Goal: Transaction & Acquisition: Book appointment/travel/reservation

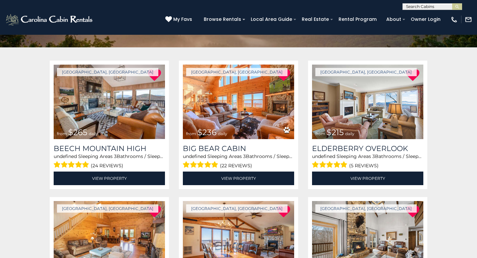
scroll to position [96, 0]
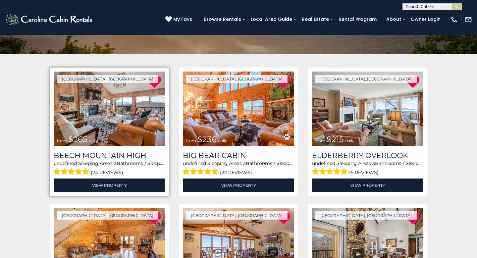
click at [110, 130] on img at bounding box center [109, 109] width 111 height 75
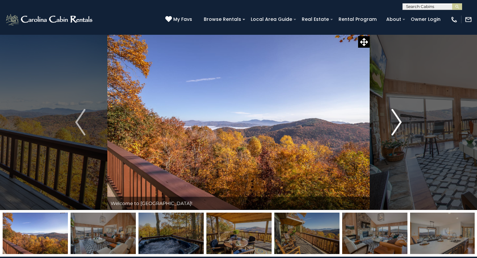
click at [399, 126] on img "Next" at bounding box center [397, 122] width 10 height 27
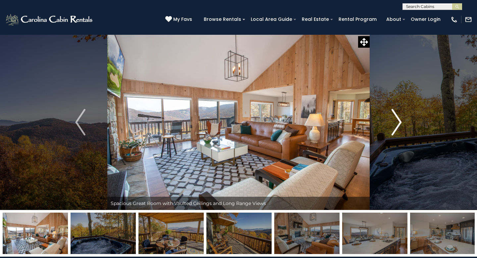
click at [398, 125] on img "Next" at bounding box center [397, 122] width 10 height 27
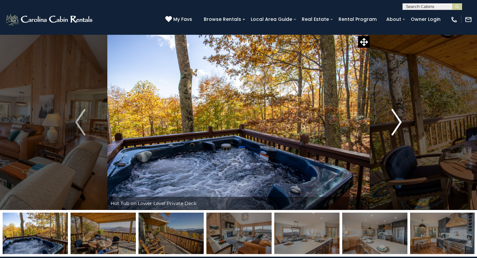
click at [398, 125] on img "Next" at bounding box center [397, 122] width 10 height 27
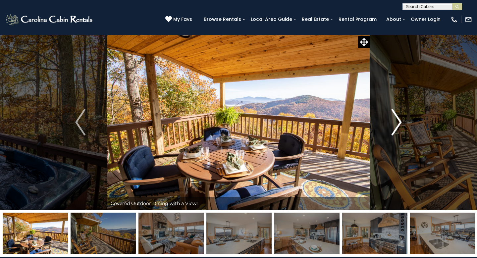
click at [398, 125] on img "Next" at bounding box center [397, 122] width 10 height 27
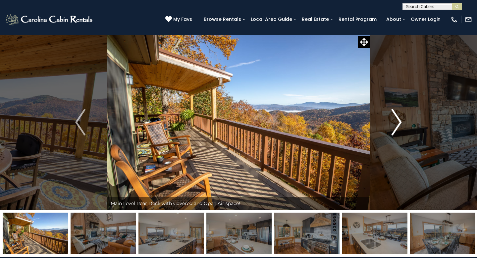
click at [398, 125] on img "Next" at bounding box center [397, 122] width 10 height 27
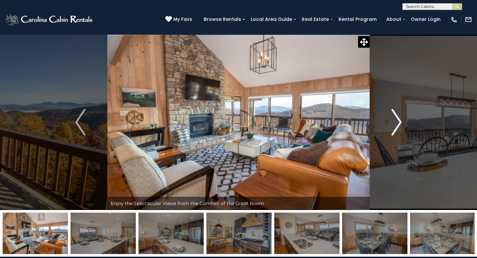
click at [398, 125] on img "Next" at bounding box center [397, 122] width 10 height 27
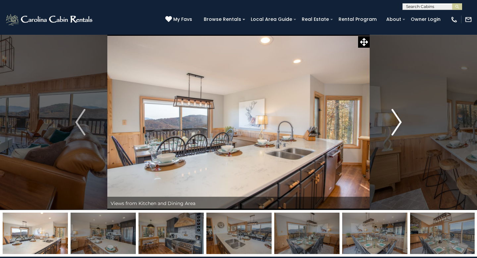
click at [399, 126] on img "Next" at bounding box center [397, 122] width 10 height 27
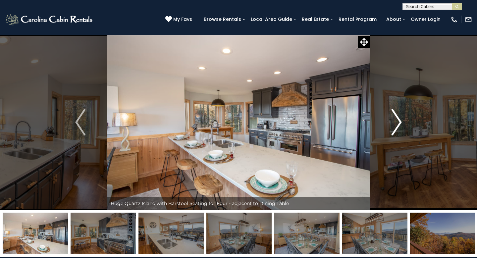
click at [398, 126] on img "Next" at bounding box center [397, 122] width 10 height 27
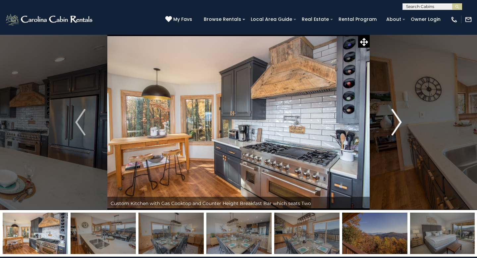
click at [398, 126] on img "Next" at bounding box center [397, 122] width 10 height 27
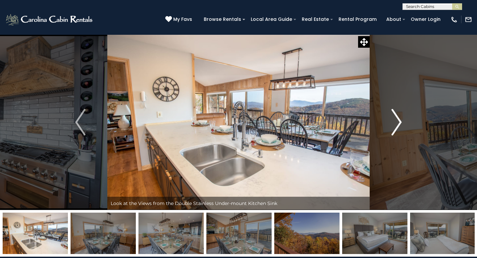
click at [398, 126] on img "Next" at bounding box center [397, 122] width 10 height 27
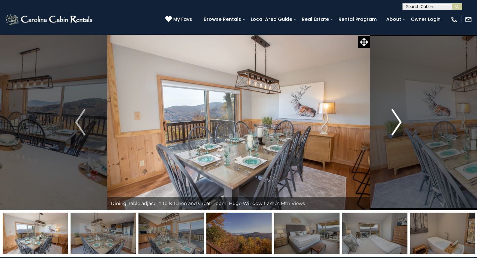
click at [399, 126] on img "Next" at bounding box center [397, 122] width 10 height 27
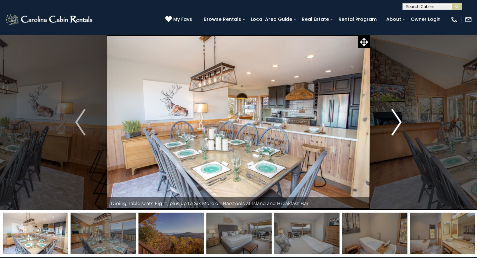
click at [399, 126] on img "Next" at bounding box center [397, 122] width 10 height 27
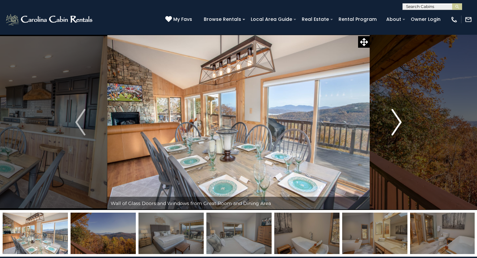
click at [399, 126] on img "Next" at bounding box center [397, 122] width 10 height 27
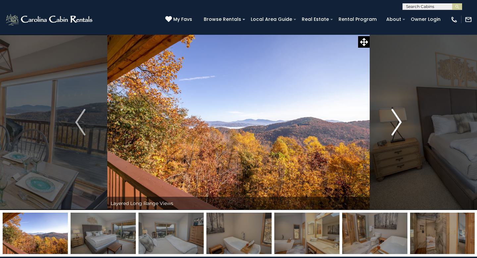
click at [399, 126] on img "Next" at bounding box center [397, 122] width 10 height 27
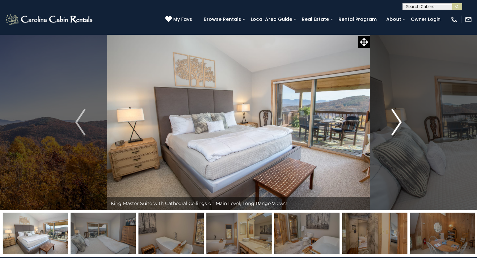
click at [399, 126] on img "Next" at bounding box center [397, 122] width 10 height 27
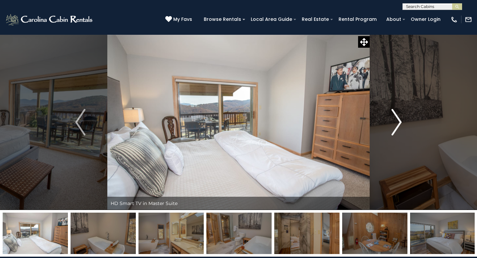
click at [399, 127] on img "Next" at bounding box center [397, 122] width 10 height 27
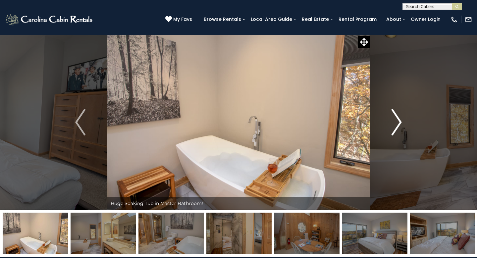
click at [399, 127] on img "Next" at bounding box center [397, 122] width 10 height 27
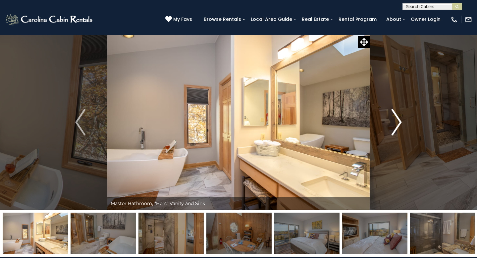
click at [399, 127] on img "Next" at bounding box center [397, 122] width 10 height 27
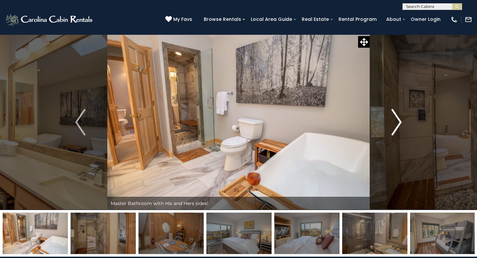
click at [399, 127] on img "Next" at bounding box center [397, 122] width 10 height 27
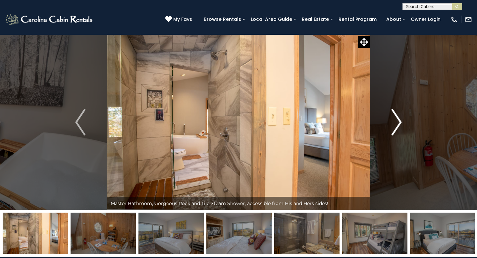
click at [399, 127] on img "Next" at bounding box center [397, 122] width 10 height 27
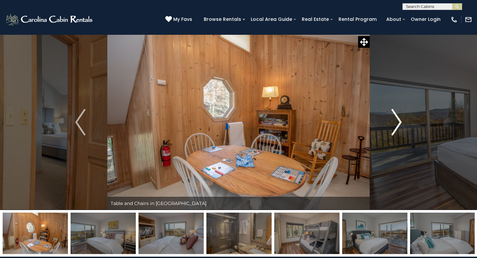
click at [399, 127] on img "Next" at bounding box center [397, 122] width 10 height 27
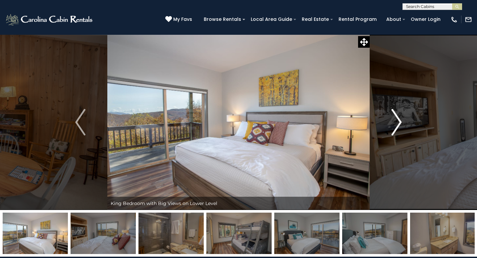
click at [399, 127] on img "Next" at bounding box center [397, 122] width 10 height 27
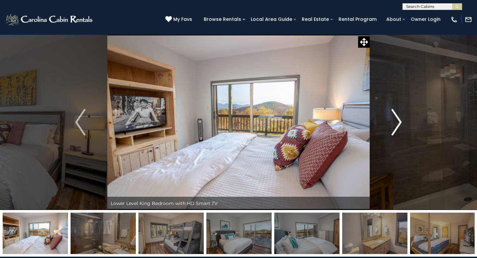
click at [399, 127] on img "Next" at bounding box center [397, 122] width 10 height 27
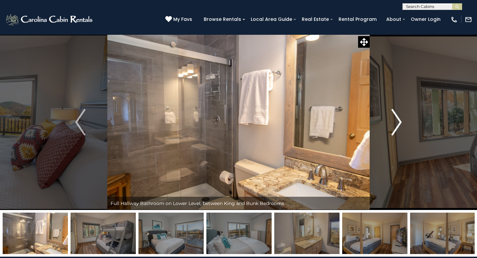
click at [399, 127] on img "Next" at bounding box center [397, 122] width 10 height 27
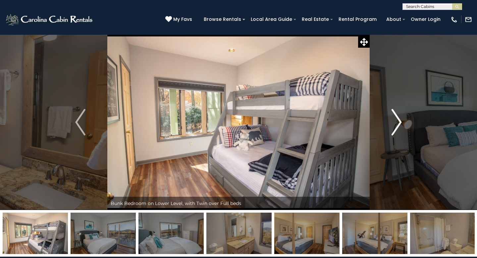
click at [399, 127] on img "Next" at bounding box center [397, 122] width 10 height 27
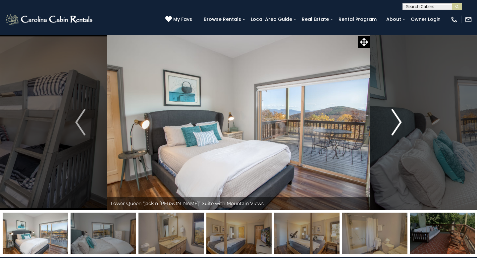
click at [399, 127] on img "Next" at bounding box center [397, 122] width 10 height 27
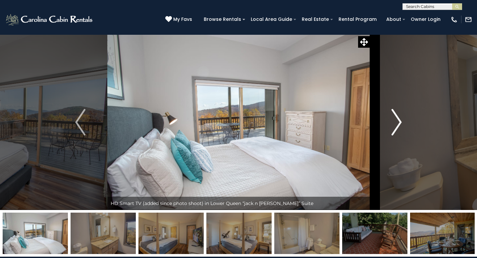
click at [399, 127] on img "Next" at bounding box center [397, 122] width 10 height 27
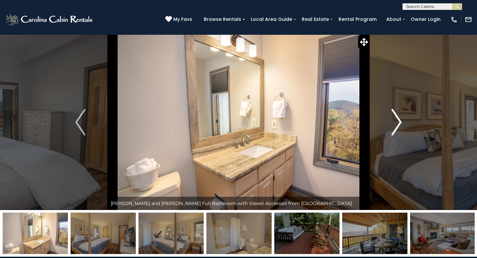
click at [399, 127] on img "Next" at bounding box center [397, 122] width 10 height 27
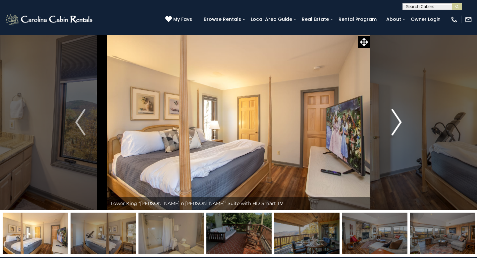
click at [399, 127] on img "Next" at bounding box center [397, 122] width 10 height 27
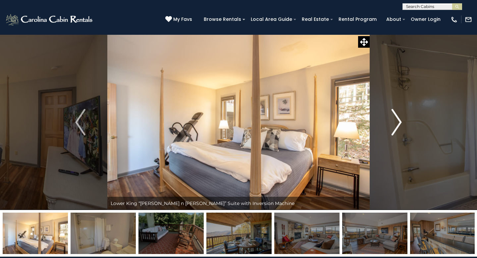
click at [399, 127] on img "Next" at bounding box center [397, 122] width 10 height 27
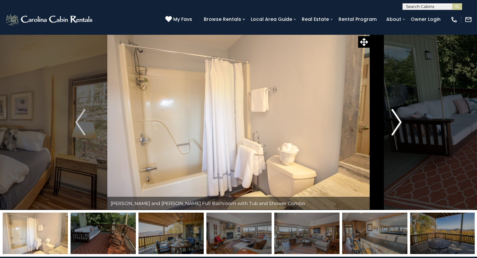
click at [399, 127] on img "Next" at bounding box center [397, 122] width 10 height 27
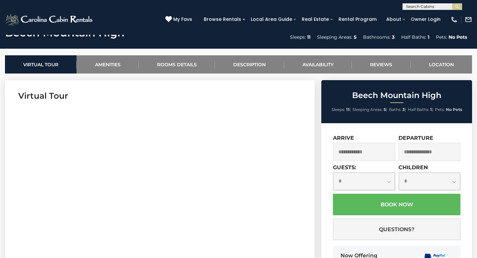
scroll to position [243, 0]
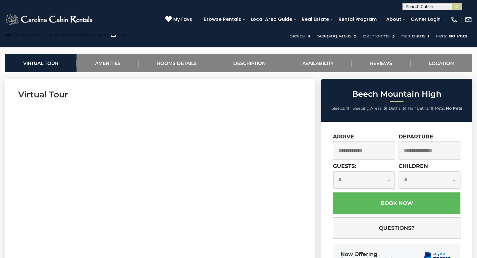
click at [360, 147] on input "text" at bounding box center [364, 150] width 62 height 18
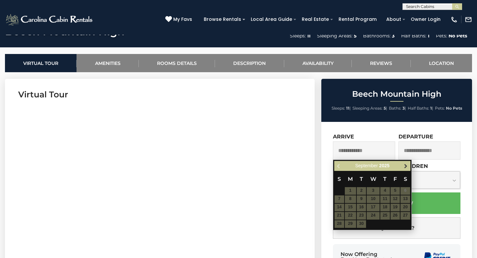
click at [406, 170] on link "Next" at bounding box center [406, 166] width 8 height 8
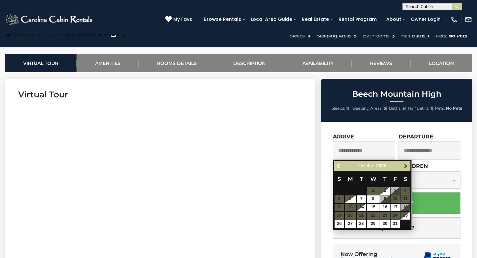
click at [406, 170] on link "Next" at bounding box center [406, 166] width 8 height 8
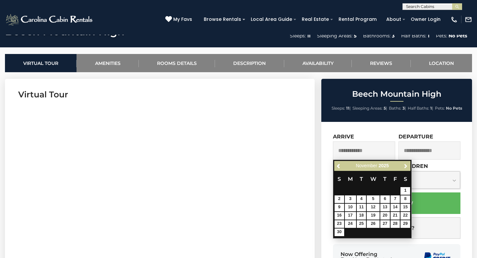
click at [406, 170] on link "Next" at bounding box center [406, 166] width 8 height 8
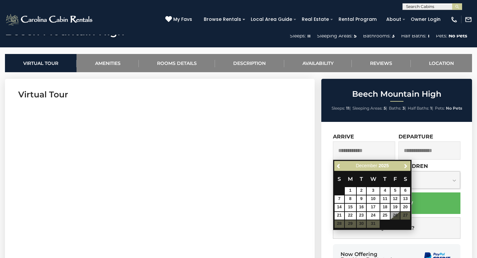
click at [406, 170] on link "Next" at bounding box center [406, 166] width 8 height 8
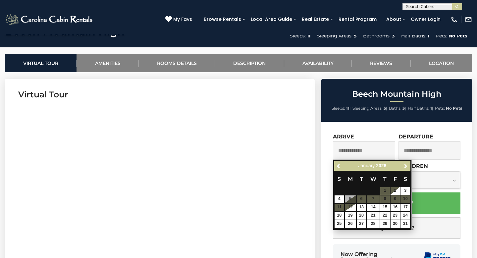
click at [406, 170] on link "Next" at bounding box center [406, 166] width 8 height 8
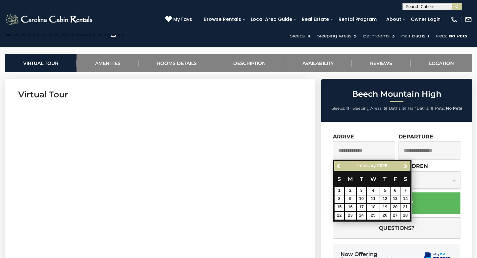
click at [406, 170] on link "Next" at bounding box center [406, 166] width 8 height 8
click at [337, 164] on span "Previous" at bounding box center [338, 165] width 5 height 5
click at [340, 191] on link "1" at bounding box center [340, 191] width 10 height 8
type input "**********"
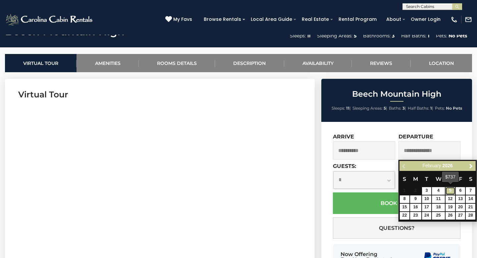
click at [449, 191] on link "5" at bounding box center [451, 191] width 10 height 8
type input "**********"
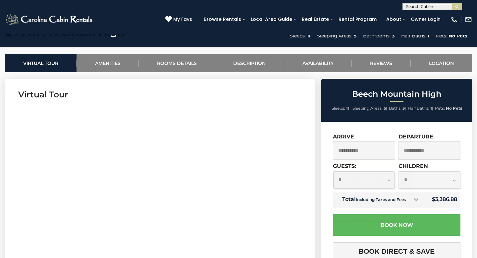
click at [359, 155] on input "**********" at bounding box center [364, 150] width 62 height 18
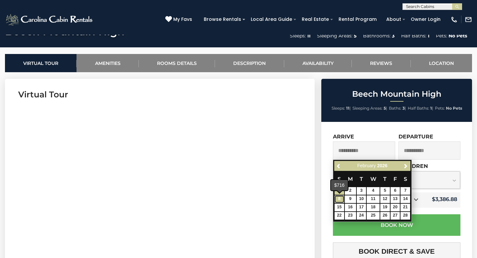
click at [337, 201] on link "8" at bounding box center [340, 199] width 10 height 8
type input "**********"
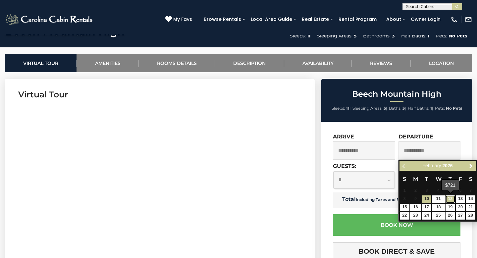
click at [450, 199] on link "12" at bounding box center [451, 199] width 10 height 8
type input "**********"
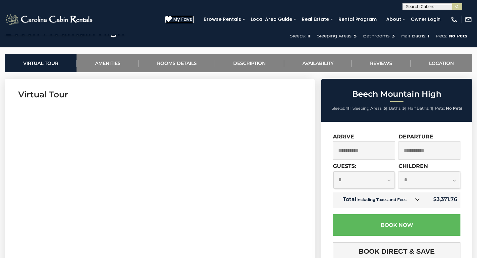
click at [187, 18] on span "My Favs" at bounding box center [182, 19] width 19 height 7
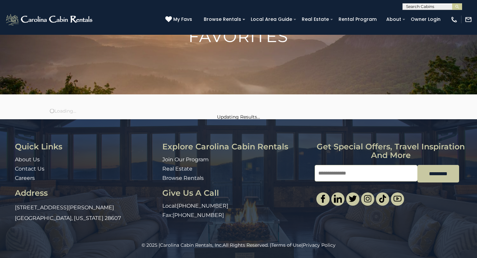
scroll to position [56, 0]
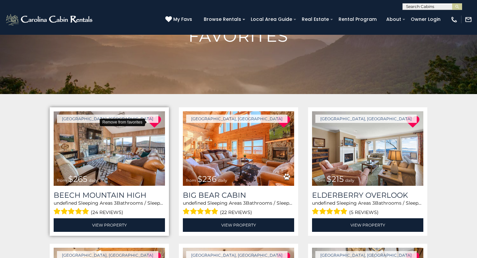
click at [156, 120] on icon at bounding box center [154, 121] width 13 height 13
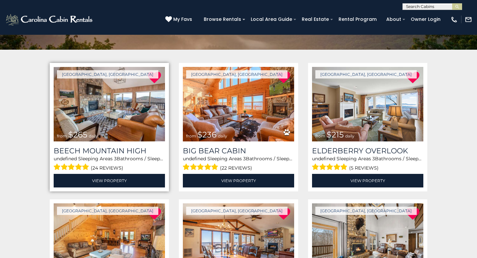
scroll to position [99, 0]
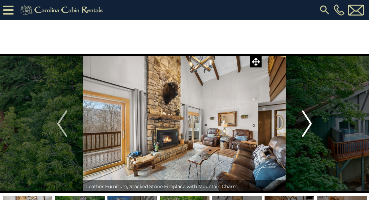
click at [310, 125] on img "Next" at bounding box center [306, 124] width 10 height 27
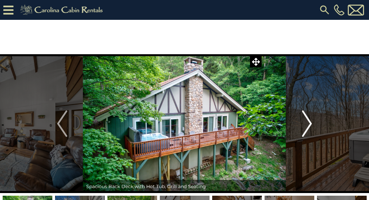
click at [310, 125] on img "Next" at bounding box center [306, 124] width 10 height 27
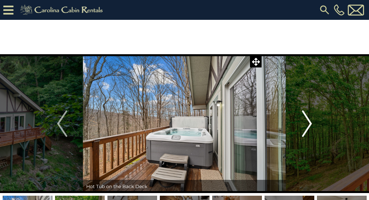
click at [310, 125] on img "Next" at bounding box center [306, 124] width 10 height 27
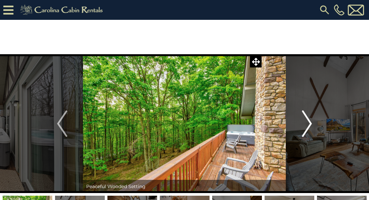
click at [310, 125] on img "Next" at bounding box center [306, 124] width 10 height 27
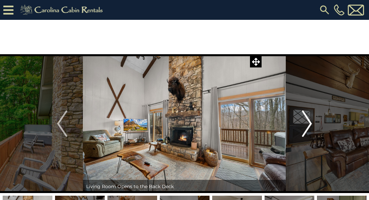
click at [310, 125] on img "Next" at bounding box center [306, 124] width 10 height 27
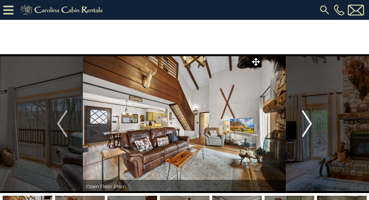
click at [310, 125] on img "Next" at bounding box center [306, 124] width 10 height 27
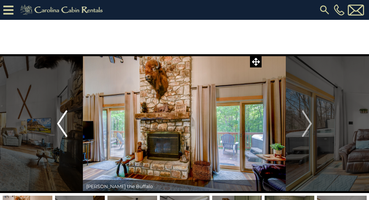
click at [57, 127] on button "Previous" at bounding box center [62, 123] width 42 height 139
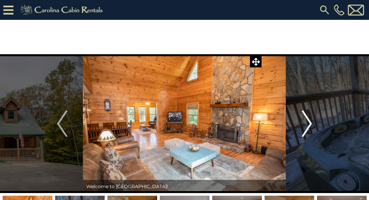
click at [308, 127] on img "Next" at bounding box center [306, 124] width 10 height 27
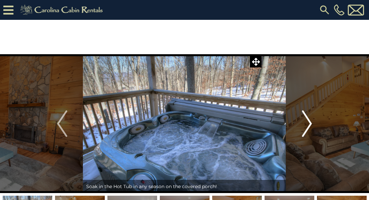
click at [308, 127] on img "Next" at bounding box center [306, 124] width 10 height 27
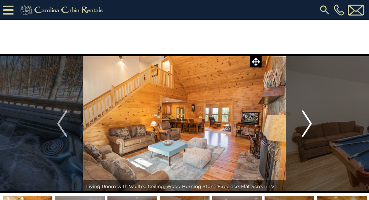
click at [308, 127] on img "Next" at bounding box center [306, 124] width 10 height 27
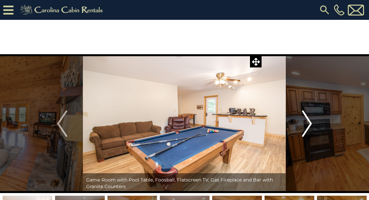
click at [308, 127] on img "Next" at bounding box center [306, 124] width 10 height 27
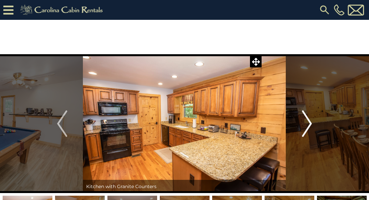
click at [308, 127] on img "Next" at bounding box center [306, 124] width 10 height 27
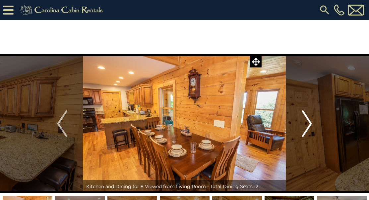
click at [308, 127] on img "Next" at bounding box center [306, 124] width 10 height 27
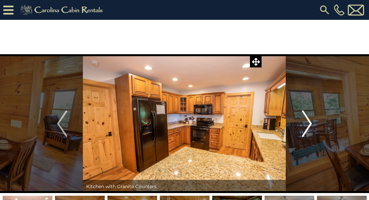
click at [308, 127] on img "Next" at bounding box center [306, 124] width 10 height 27
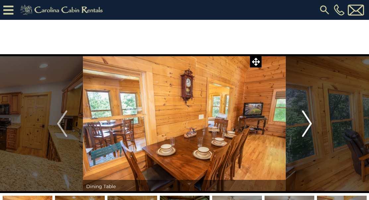
click at [308, 127] on img "Next" at bounding box center [306, 124] width 10 height 27
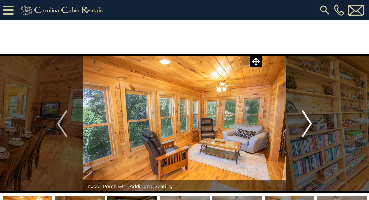
click at [308, 127] on img "Next" at bounding box center [306, 124] width 10 height 27
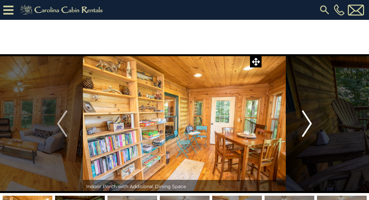
click at [308, 127] on img "Next" at bounding box center [306, 124] width 10 height 27
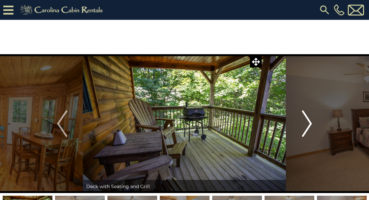
click at [308, 127] on img "Next" at bounding box center [306, 124] width 10 height 27
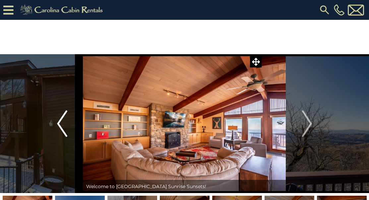
click at [61, 126] on img "Previous" at bounding box center [62, 124] width 10 height 27
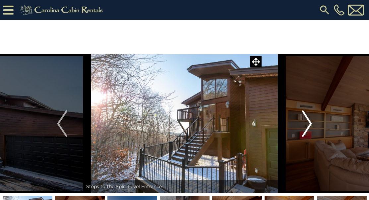
click at [310, 123] on img "Next" at bounding box center [306, 124] width 10 height 27
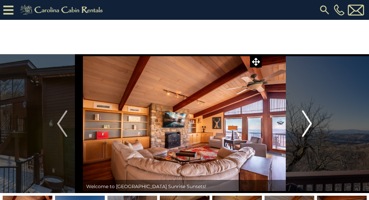
click at [310, 123] on img "Next" at bounding box center [306, 124] width 10 height 27
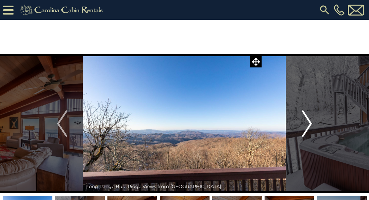
click at [310, 123] on img "Next" at bounding box center [306, 124] width 10 height 27
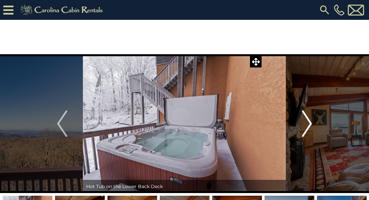
click at [310, 123] on img "Next" at bounding box center [306, 124] width 10 height 27
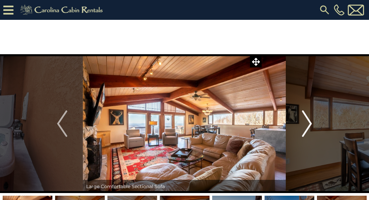
click at [310, 123] on img "Next" at bounding box center [306, 124] width 10 height 27
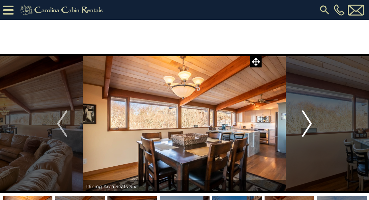
click at [310, 123] on img "Next" at bounding box center [306, 124] width 10 height 27
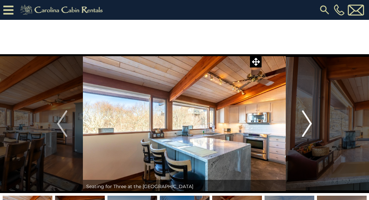
click at [310, 123] on img "Next" at bounding box center [306, 124] width 10 height 27
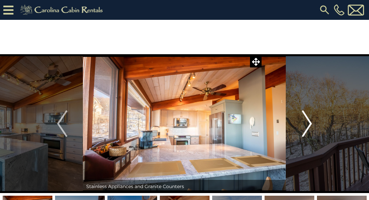
click at [310, 123] on img "Next" at bounding box center [306, 124] width 10 height 27
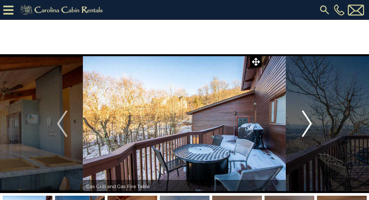
click at [310, 123] on img "Next" at bounding box center [306, 124] width 10 height 27
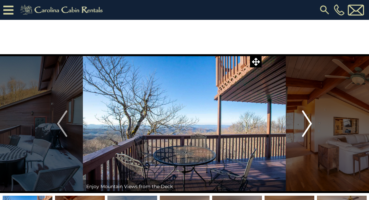
click at [310, 123] on img "Next" at bounding box center [306, 124] width 10 height 27
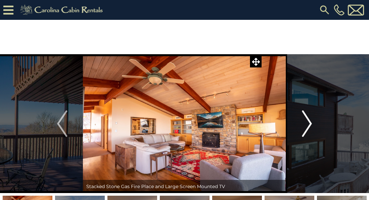
click at [310, 123] on img "Next" at bounding box center [306, 124] width 10 height 27
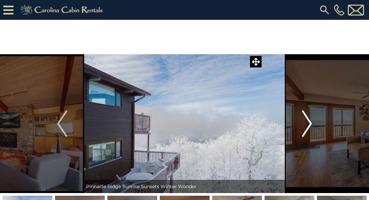
click at [310, 123] on img "Next" at bounding box center [306, 124] width 10 height 27
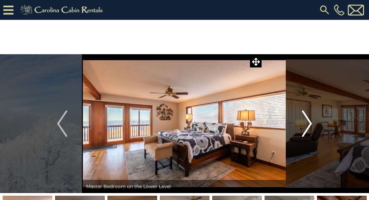
click at [310, 123] on img "Next" at bounding box center [306, 124] width 10 height 27
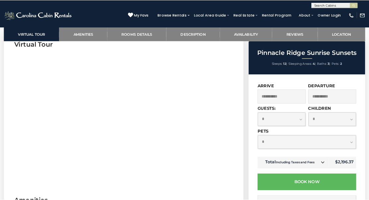
scroll to position [272, 0]
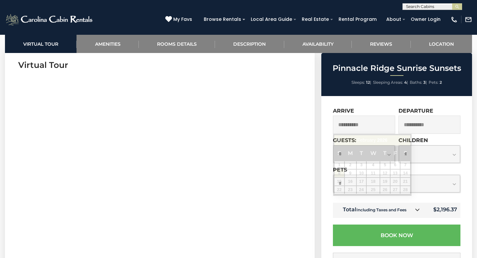
click at [353, 126] on input "**********" at bounding box center [364, 125] width 62 height 18
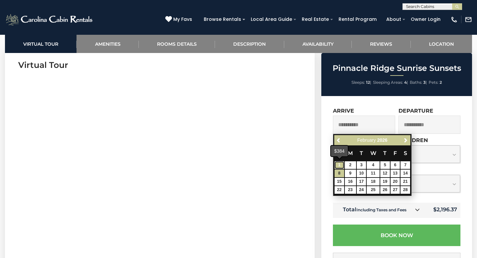
click at [340, 165] on link "1" at bounding box center [340, 165] width 10 height 8
type input "**********"
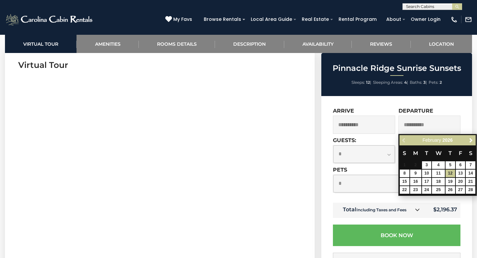
click at [413, 121] on input "**********" at bounding box center [430, 125] width 62 height 18
click at [448, 165] on link "5" at bounding box center [451, 165] width 10 height 8
type input "**********"
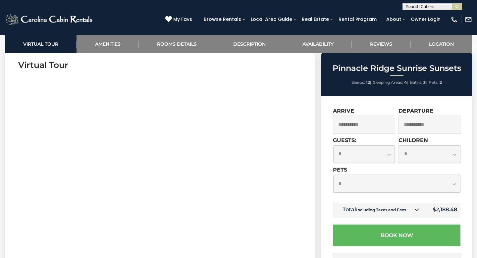
click at [346, 128] on input "**********" at bounding box center [364, 125] width 62 height 18
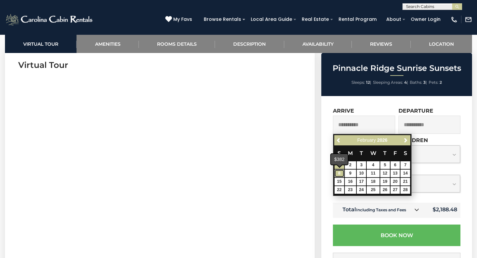
click at [339, 175] on link "8" at bounding box center [340, 174] width 10 height 8
type input "**********"
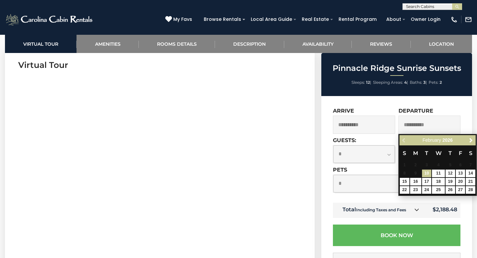
click at [428, 123] on input "**********" at bounding box center [430, 125] width 62 height 18
click at [448, 175] on link "12" at bounding box center [451, 174] width 10 height 8
type input "**********"
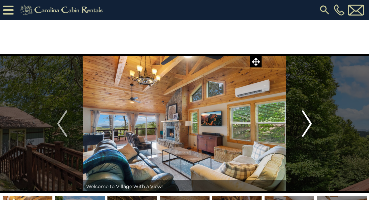
click at [308, 125] on img "Next" at bounding box center [306, 124] width 10 height 27
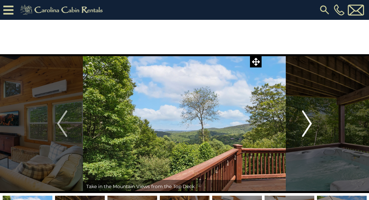
click at [308, 125] on img "Next" at bounding box center [306, 124] width 10 height 27
